Goal: Navigation & Orientation: Find specific page/section

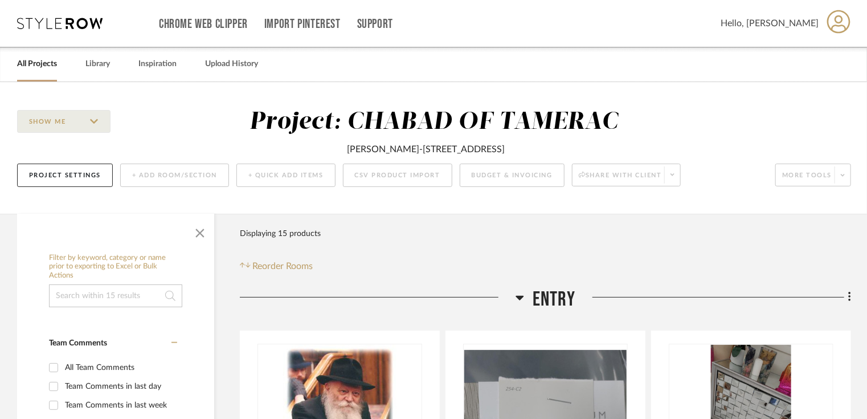
click at [43, 67] on link "All Projects" at bounding box center [37, 63] width 40 height 15
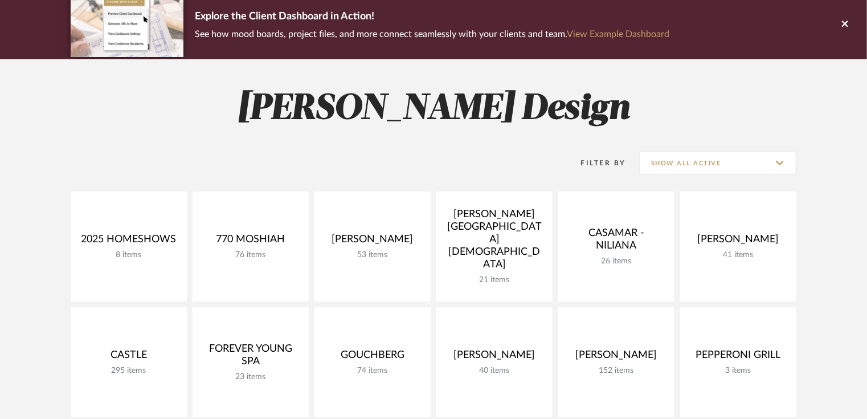
scroll to position [137, 0]
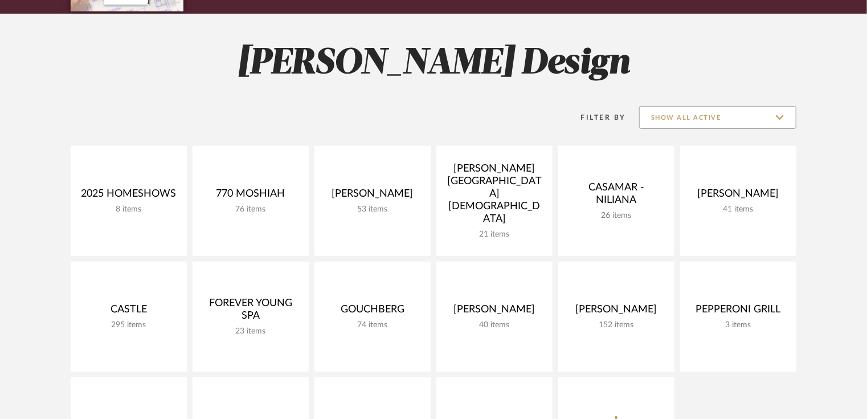
click at [747, 121] on input "Show All Active" at bounding box center [717, 117] width 157 height 23
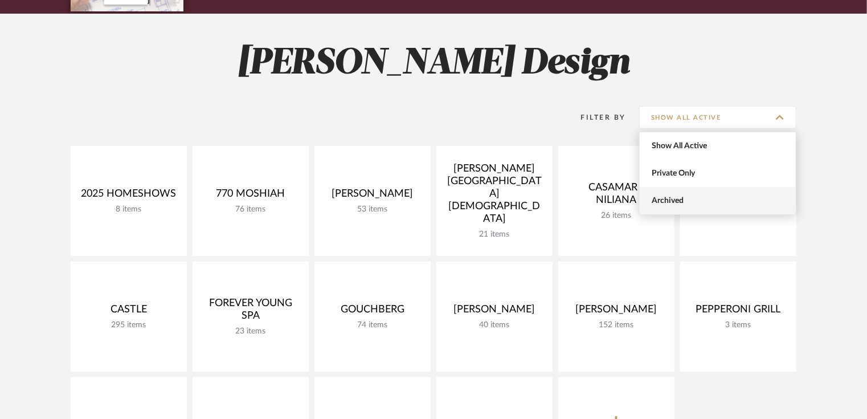
click at [686, 196] on span "Archived" at bounding box center [719, 201] width 135 height 10
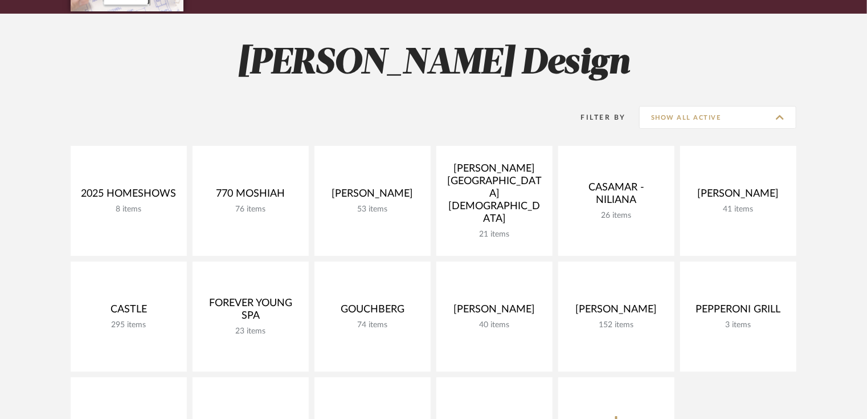
type input "Archived"
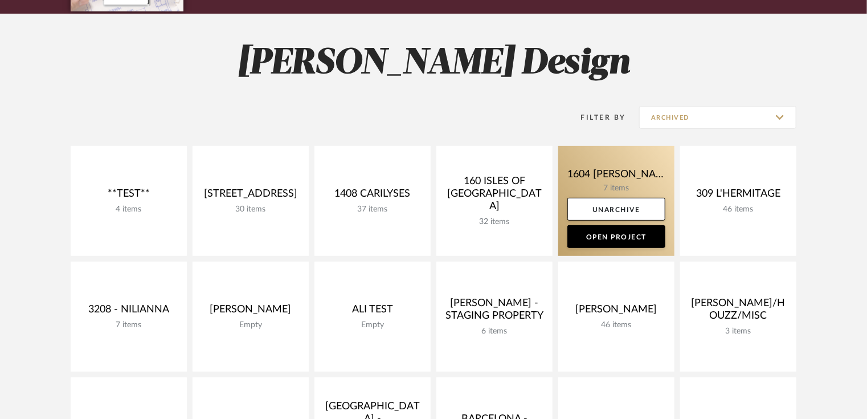
click at [604, 180] on link at bounding box center [616, 201] width 116 height 110
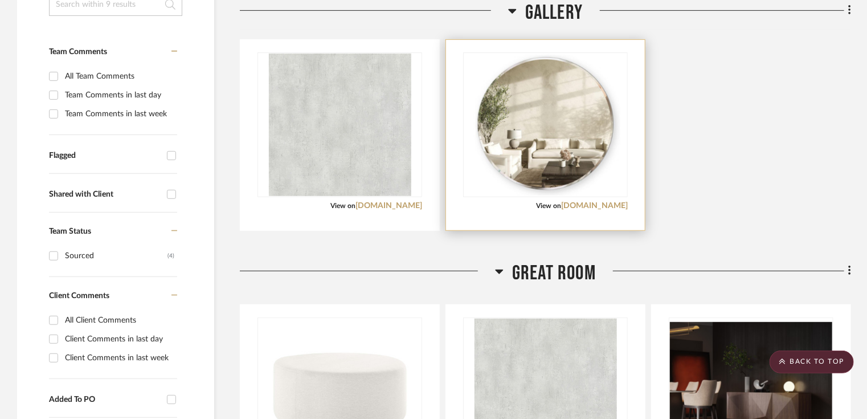
scroll to position [130, 0]
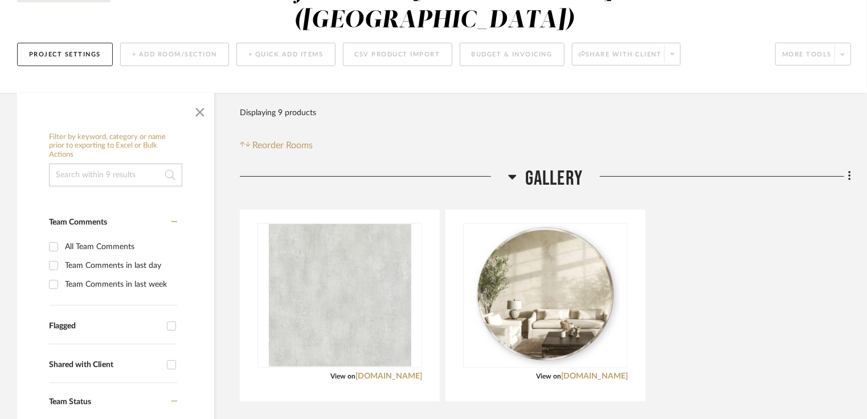
scroll to position [137, 0]
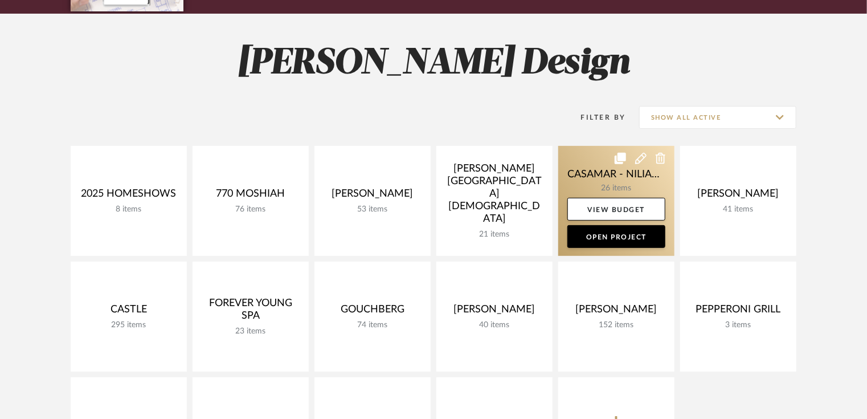
click at [618, 178] on link at bounding box center [616, 201] width 116 height 110
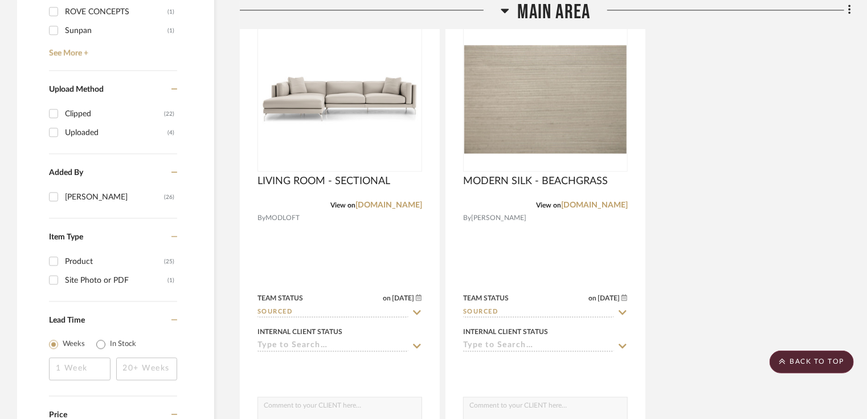
scroll to position [1550, 0]
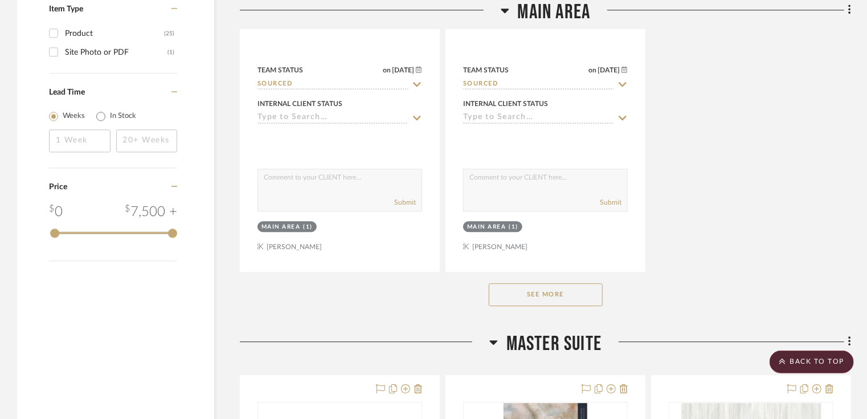
click at [547, 300] on button "See More" at bounding box center [546, 294] width 114 height 23
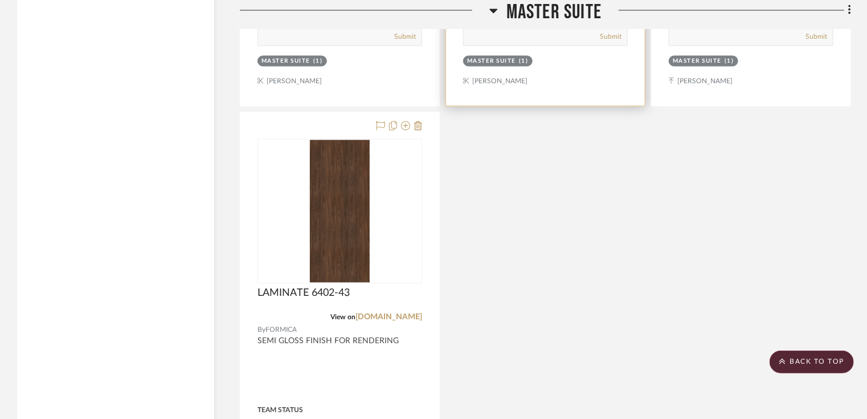
scroll to position [3418, 0]
